Goal: Information Seeking & Learning: Learn about a topic

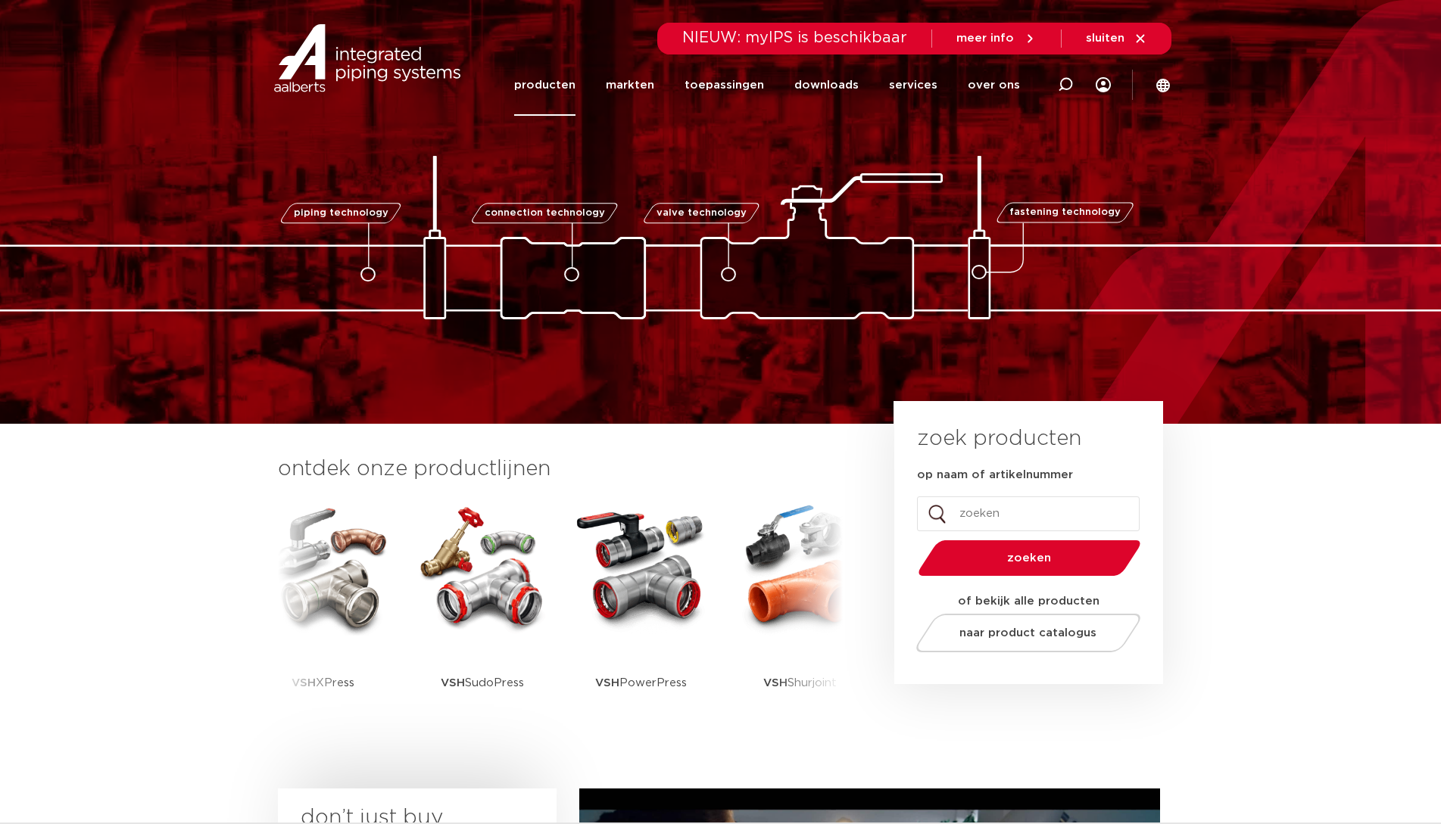
click at [555, 87] on link "producten" at bounding box center [544, 85] width 61 height 61
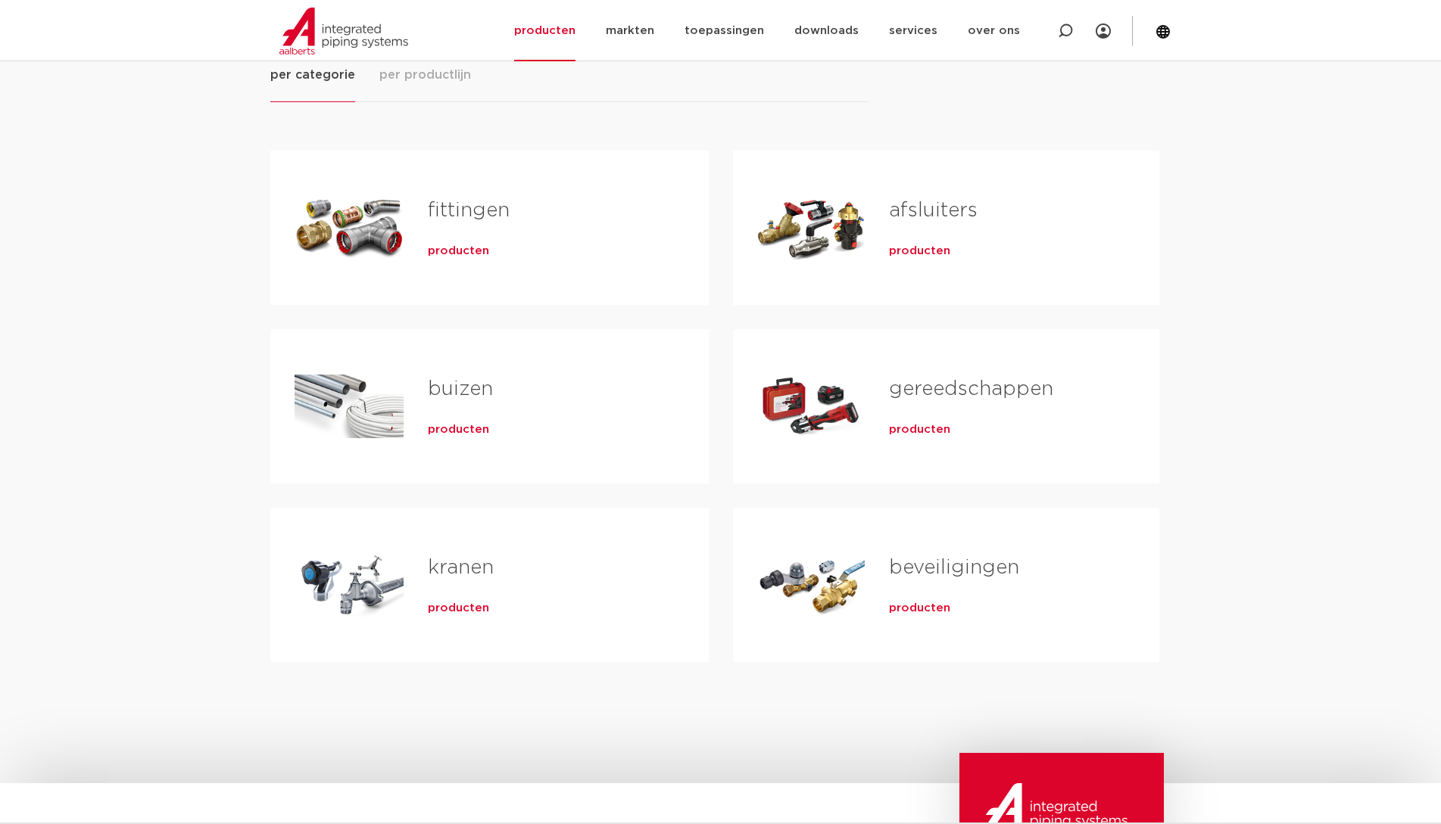
click at [958, 401] on h2 "gereedschappen" at bounding box center [999, 392] width 221 height 35
click at [964, 391] on link "gereedschappen" at bounding box center [971, 389] width 164 height 20
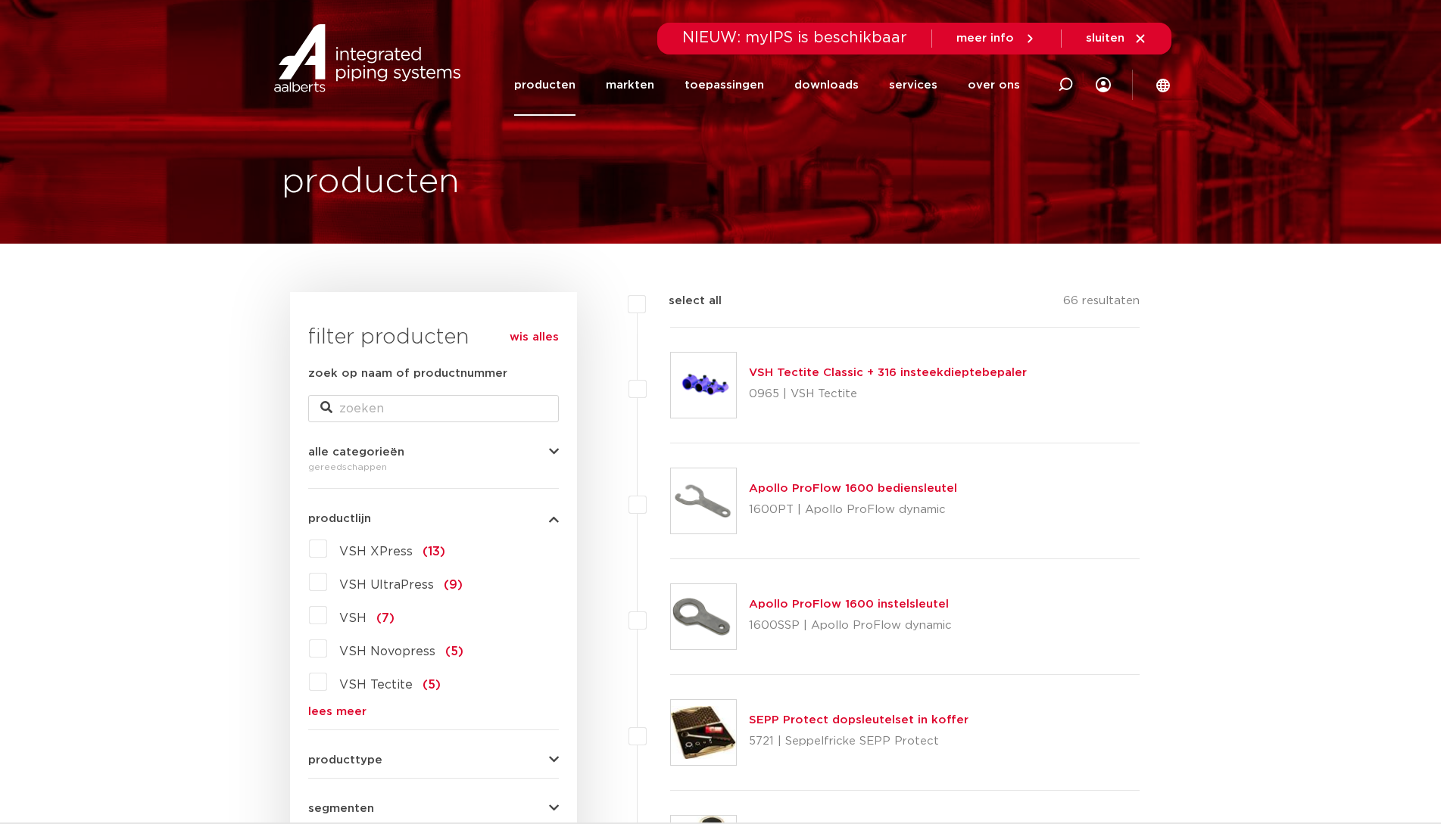
click at [336, 709] on link "lees meer" at bounding box center [433, 711] width 251 height 11
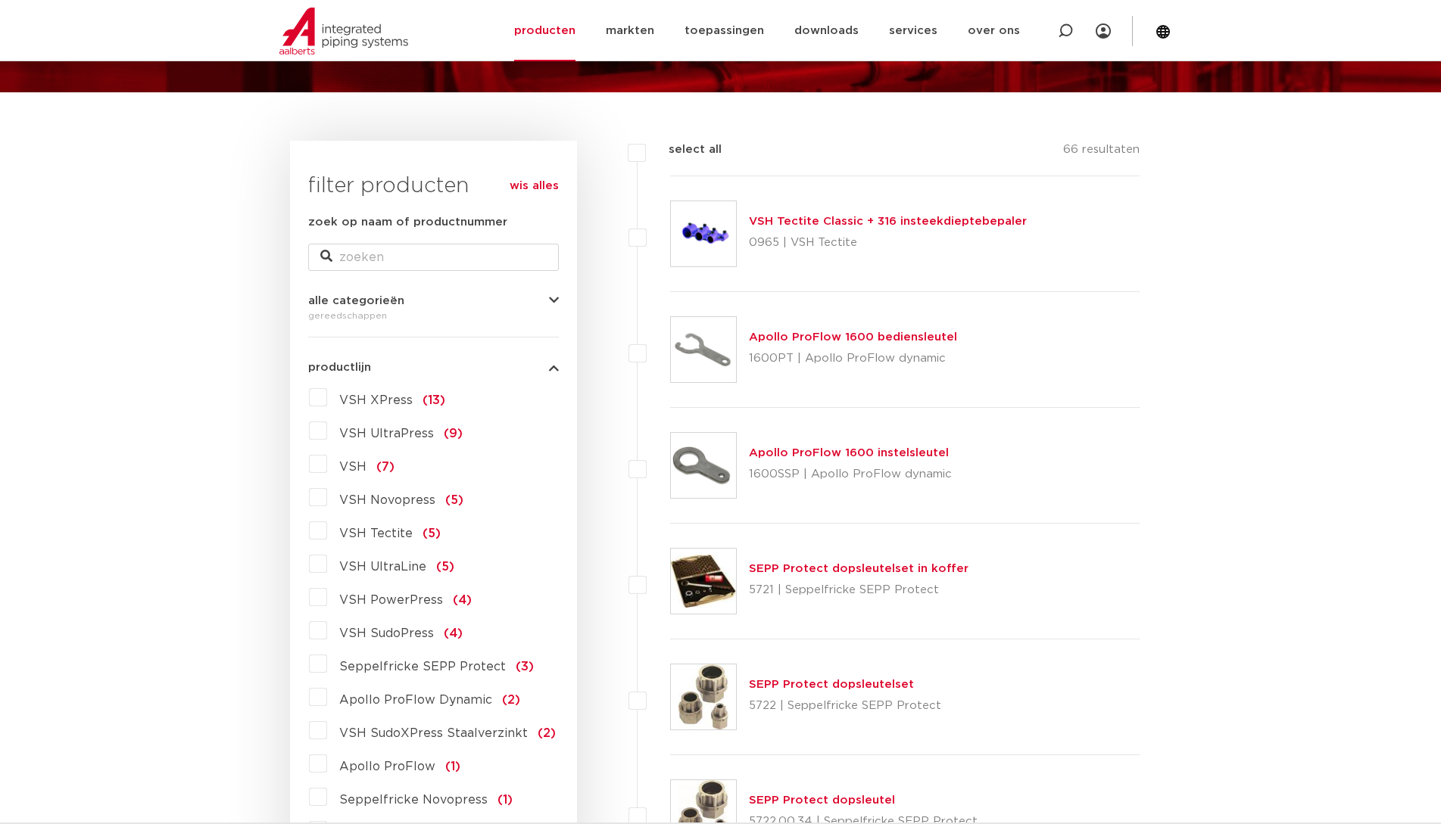
scroll to position [227, 0]
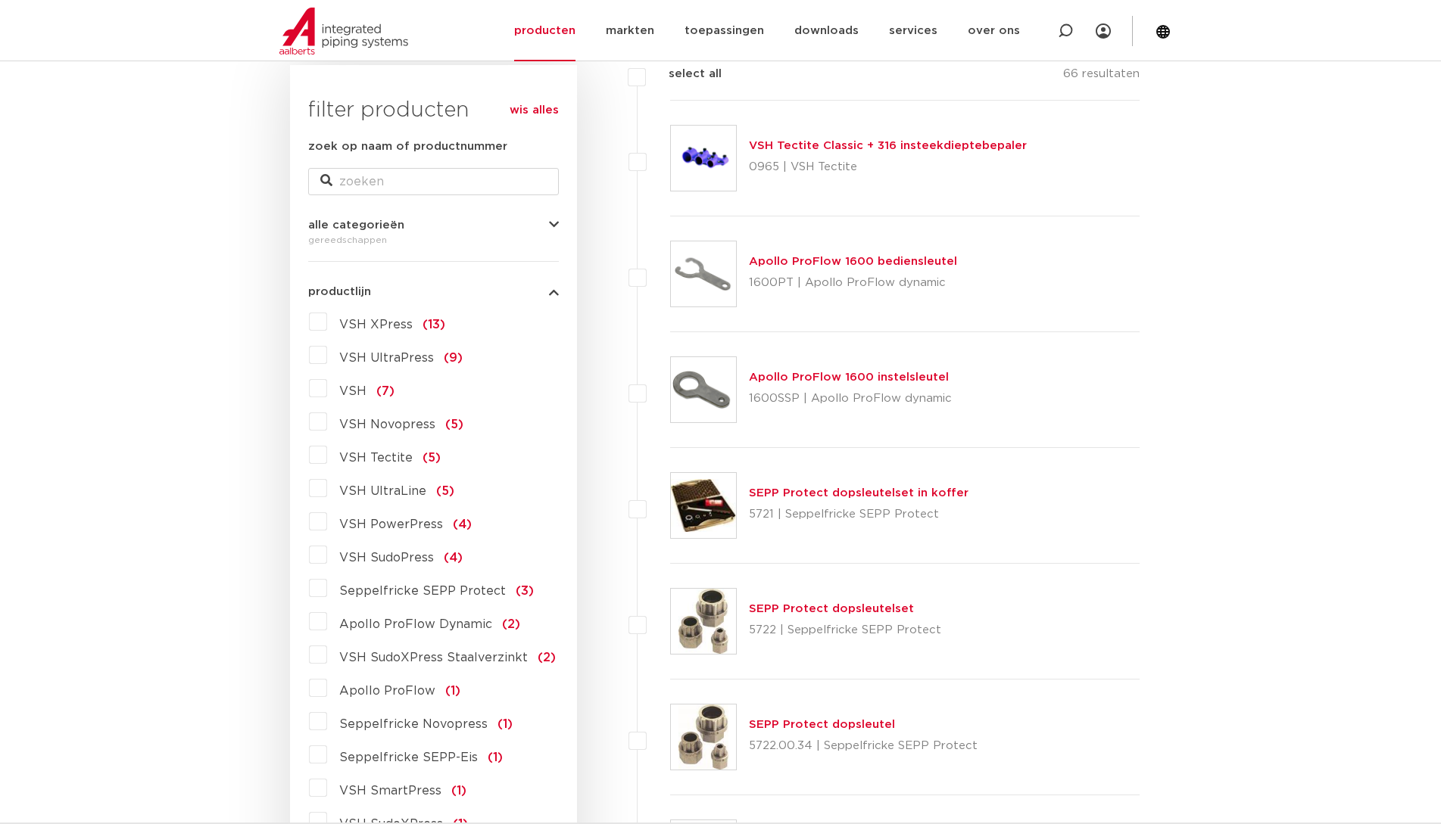
click at [422, 558] on span "VSH SudoPress" at bounding box center [386, 558] width 95 height 12
click at [0, 0] on input "VSH SudoPress (4)" at bounding box center [0, 0] width 0 height 0
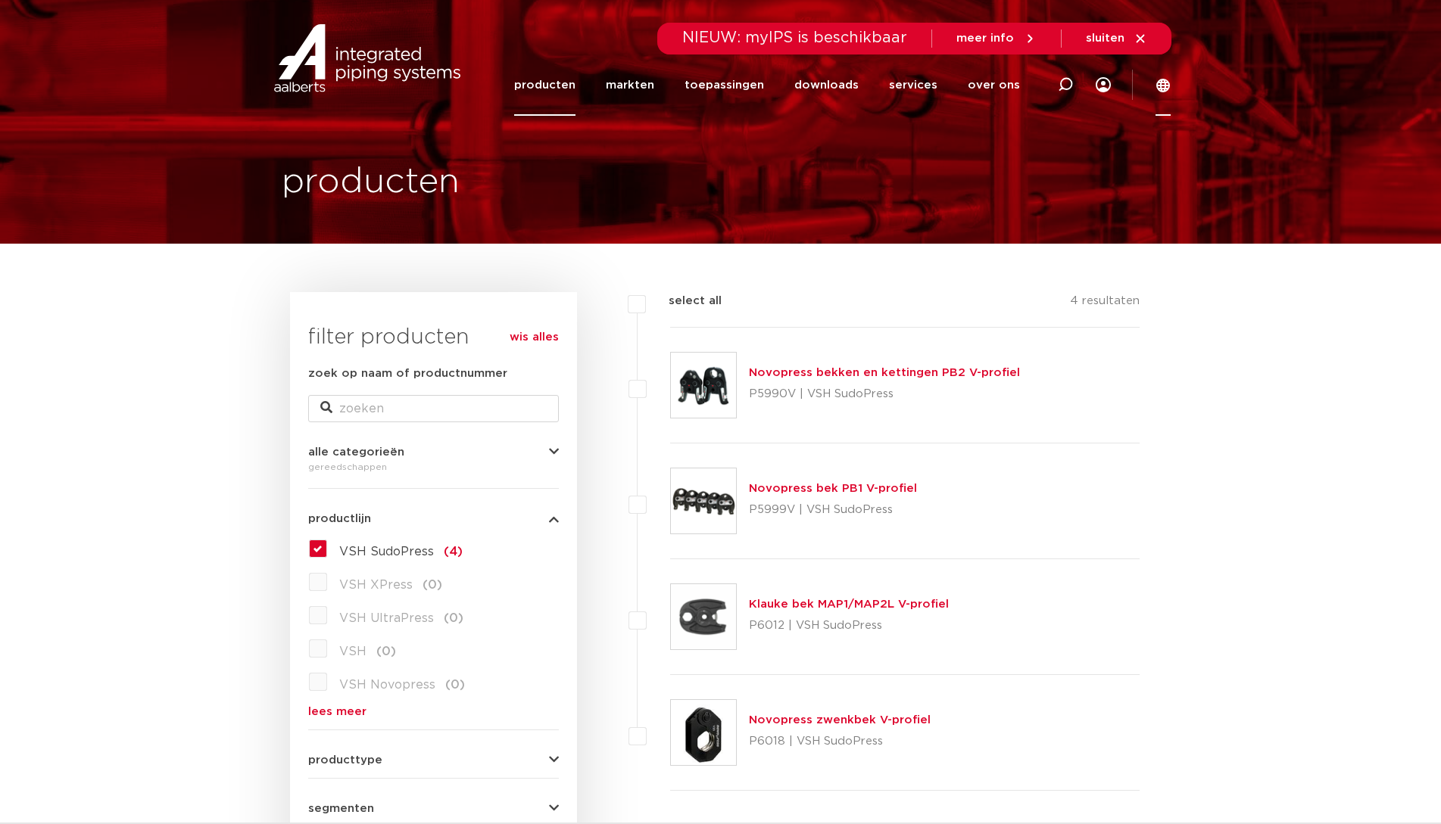
click at [1163, 86] on icon at bounding box center [1163, 86] width 14 height 14
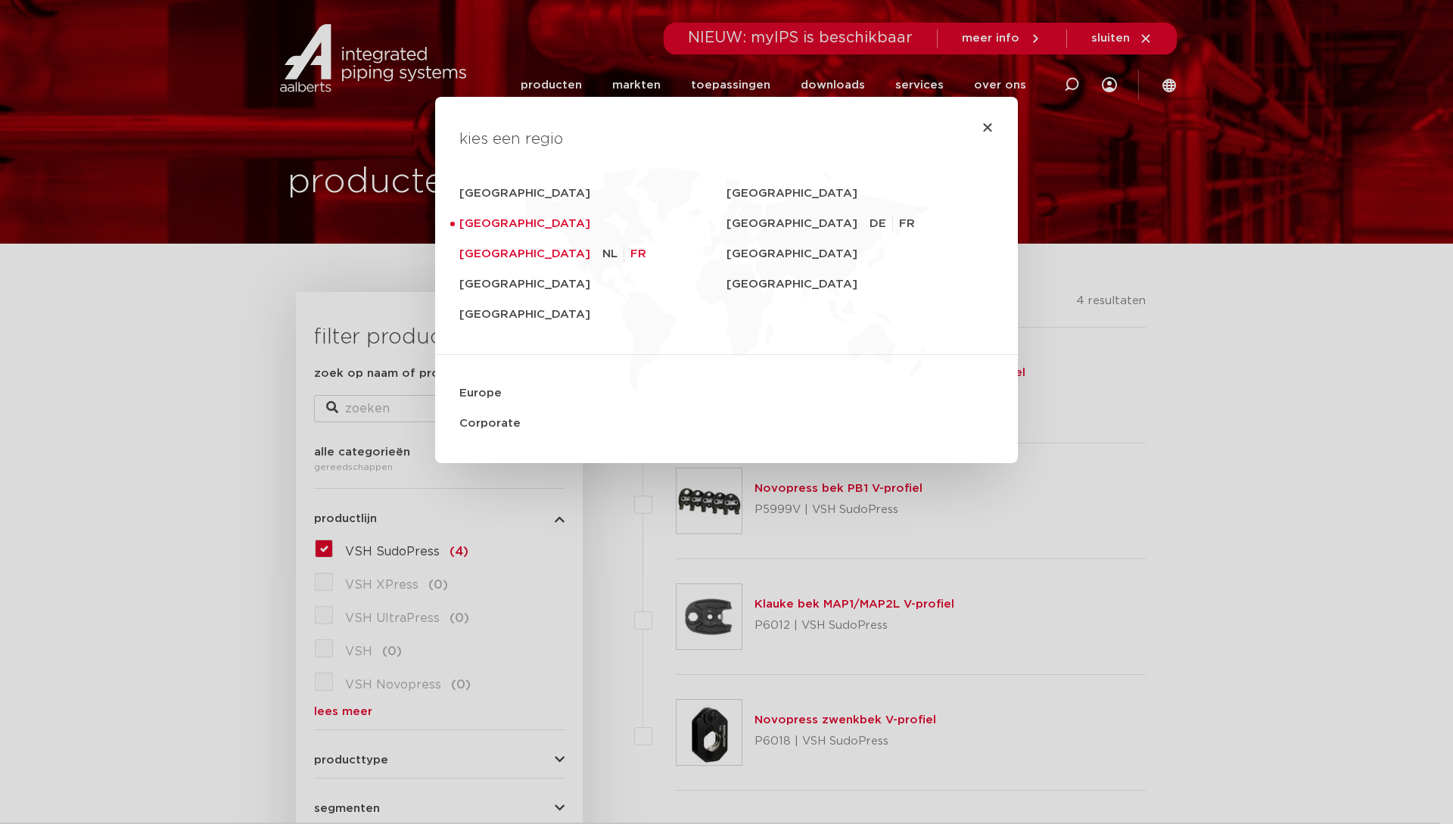
click at [603, 253] on ul "NL FR" at bounding box center [625, 254] width 44 height 30
click at [631, 251] on link "FR" at bounding box center [639, 254] width 16 height 18
